Goal: Task Accomplishment & Management: Use online tool/utility

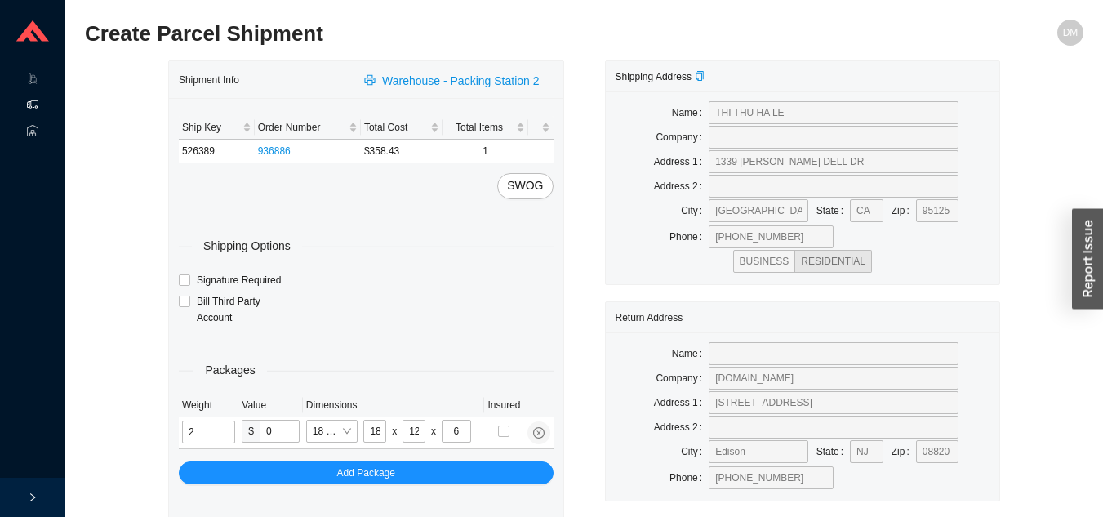
type input "6"
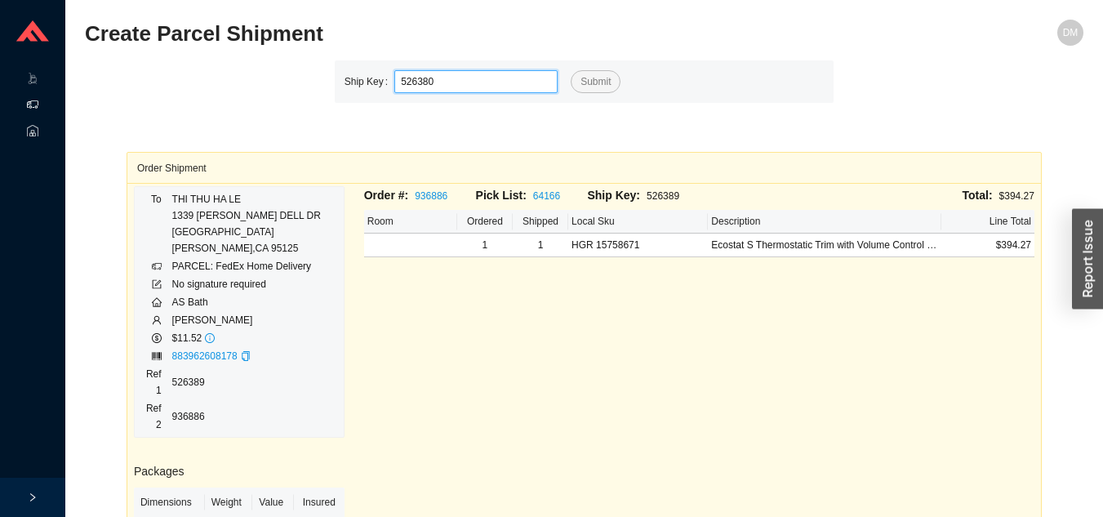
type input "526380"
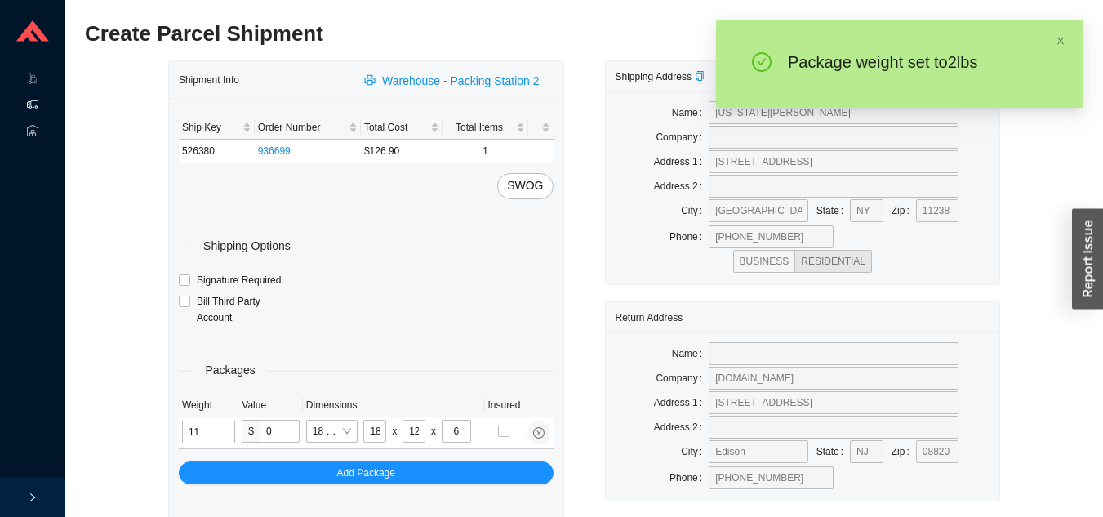
type input "2"
type input "14"
type input "7"
type input "2"
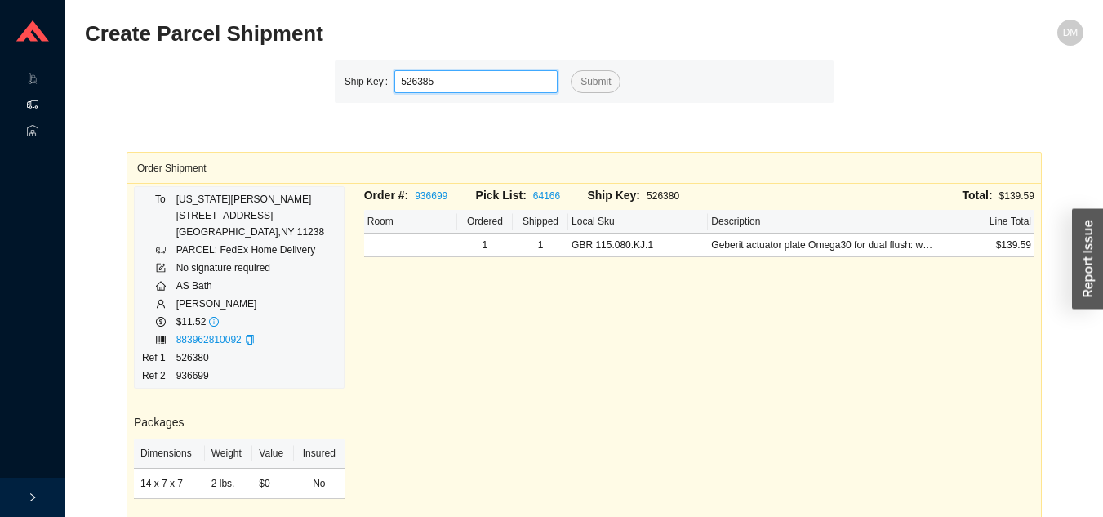
type input "526385"
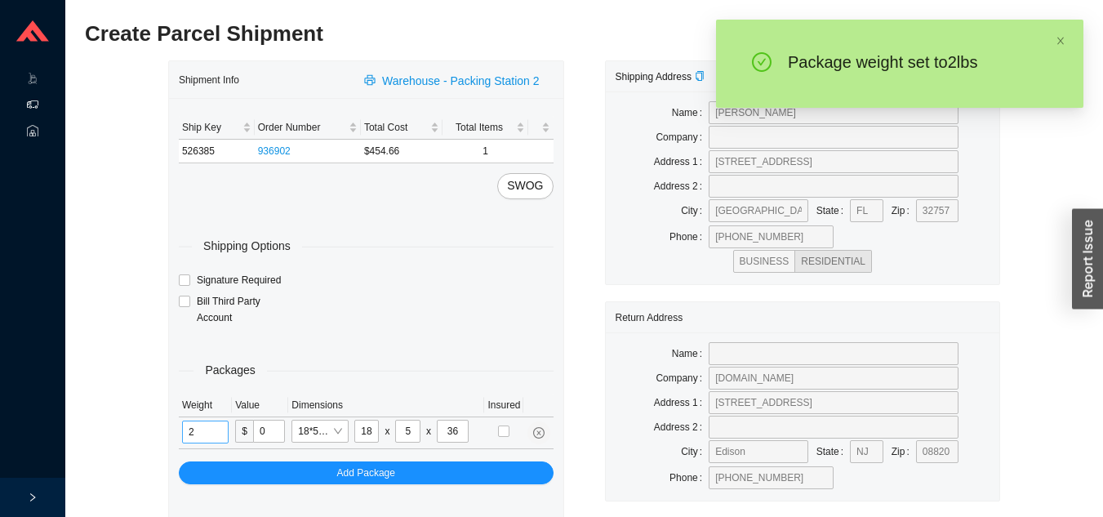
click at [214, 437] on input "2" at bounding box center [205, 431] width 47 height 23
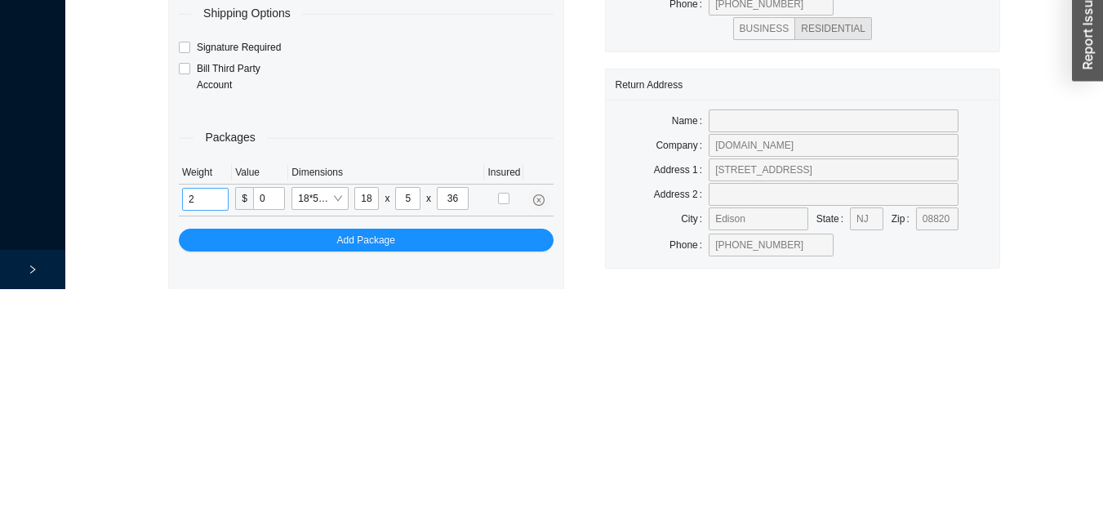
scroll to position [59, 0]
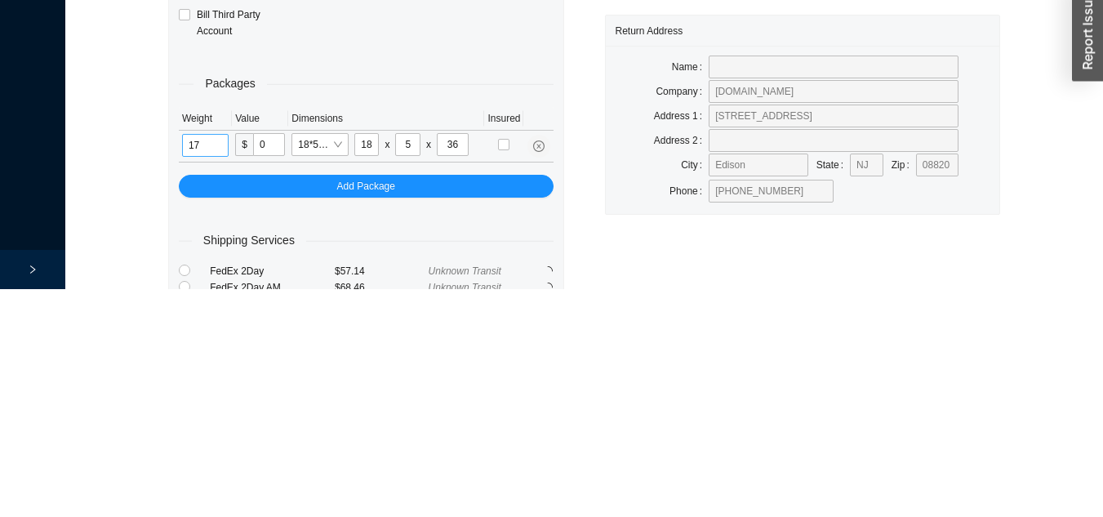
type input "17"
